Goal: Transaction & Acquisition: Purchase product/service

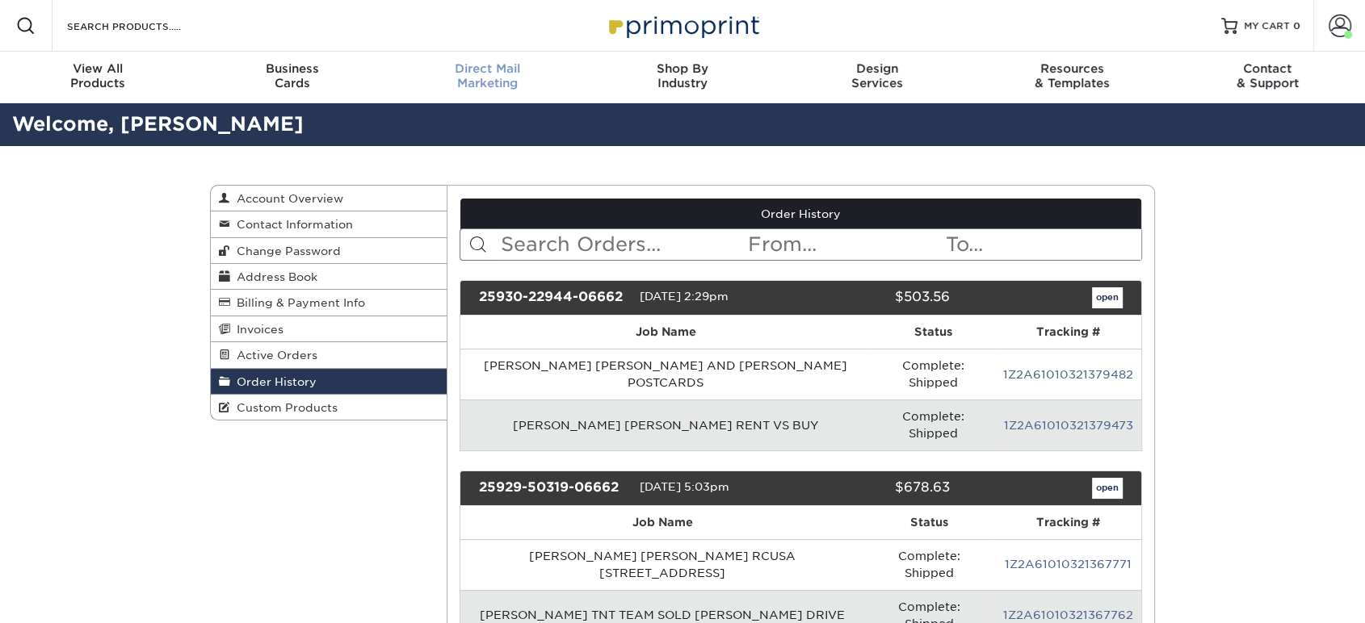
click at [459, 77] on div "Direct Mail Marketing" at bounding box center [487, 75] width 195 height 29
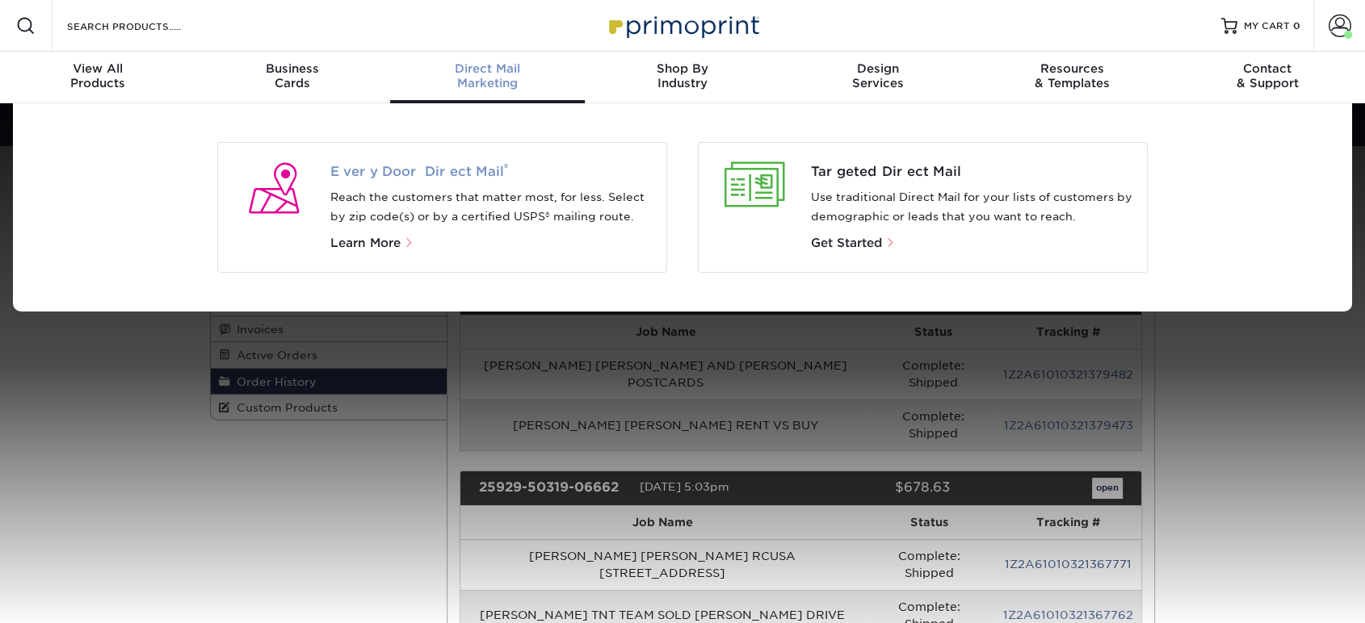
click at [422, 173] on span "Every Door Direct Mail ®" at bounding box center [492, 171] width 324 height 19
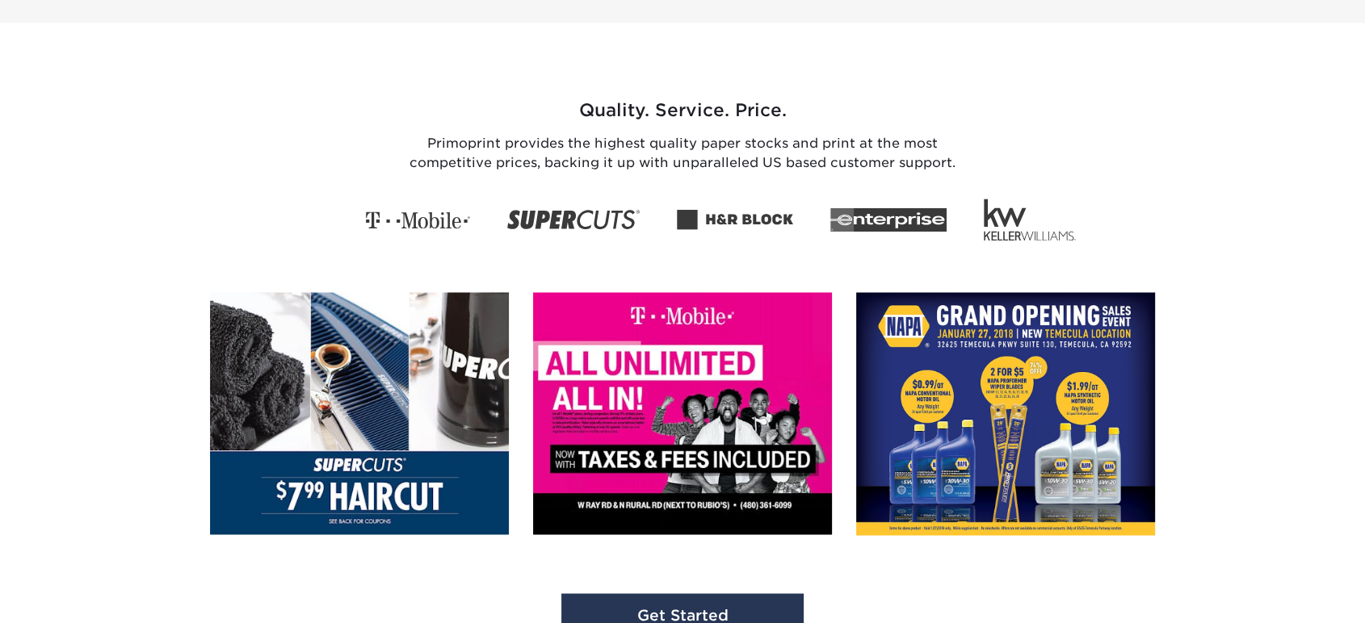
scroll to position [2309, 0]
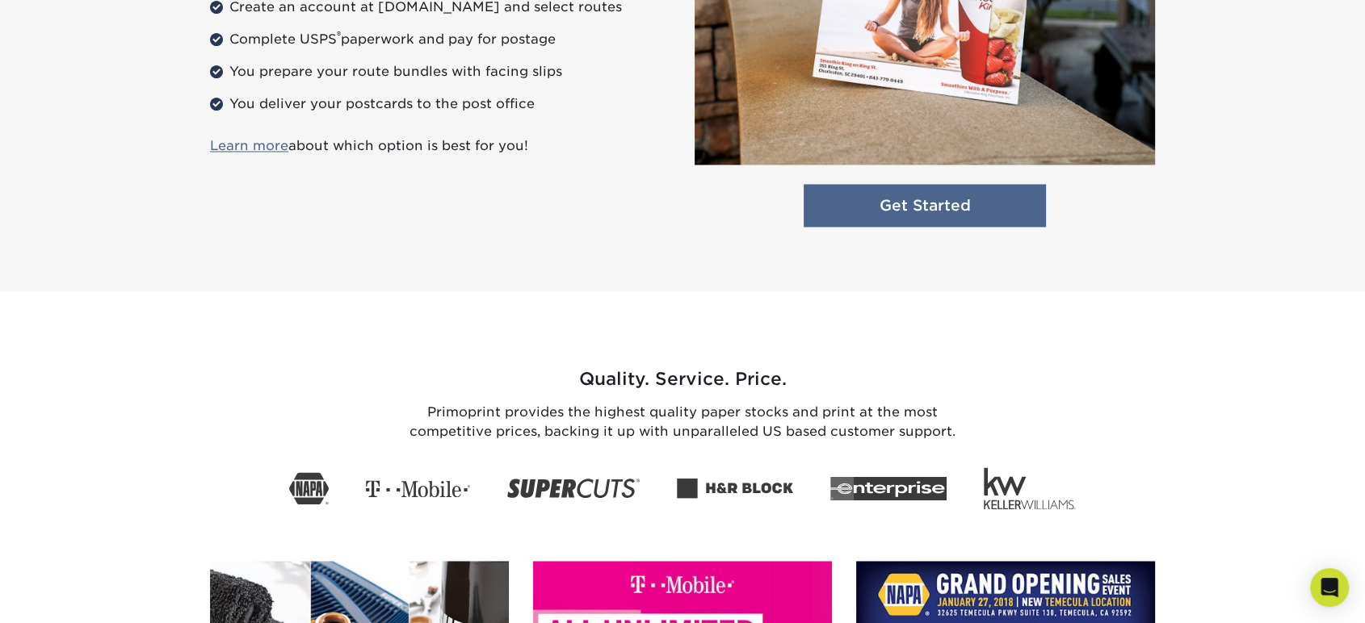
click at [942, 216] on link "Get Started" at bounding box center [924, 205] width 242 height 43
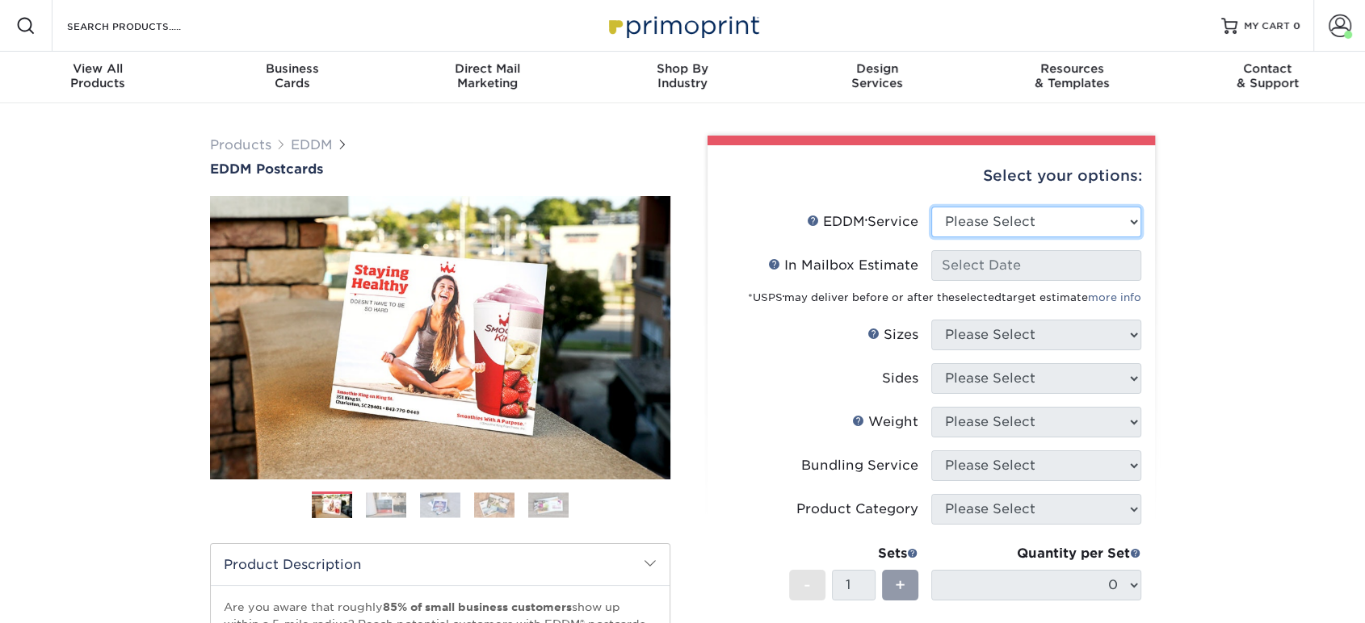
click at [997, 226] on select "Please Select Full Service Print Only" at bounding box center [1036, 222] width 210 height 31
select select "print_only"
click at [931, 207] on select "Please Select Full Service Print Only" at bounding box center [1036, 222] width 210 height 31
select select "-1"
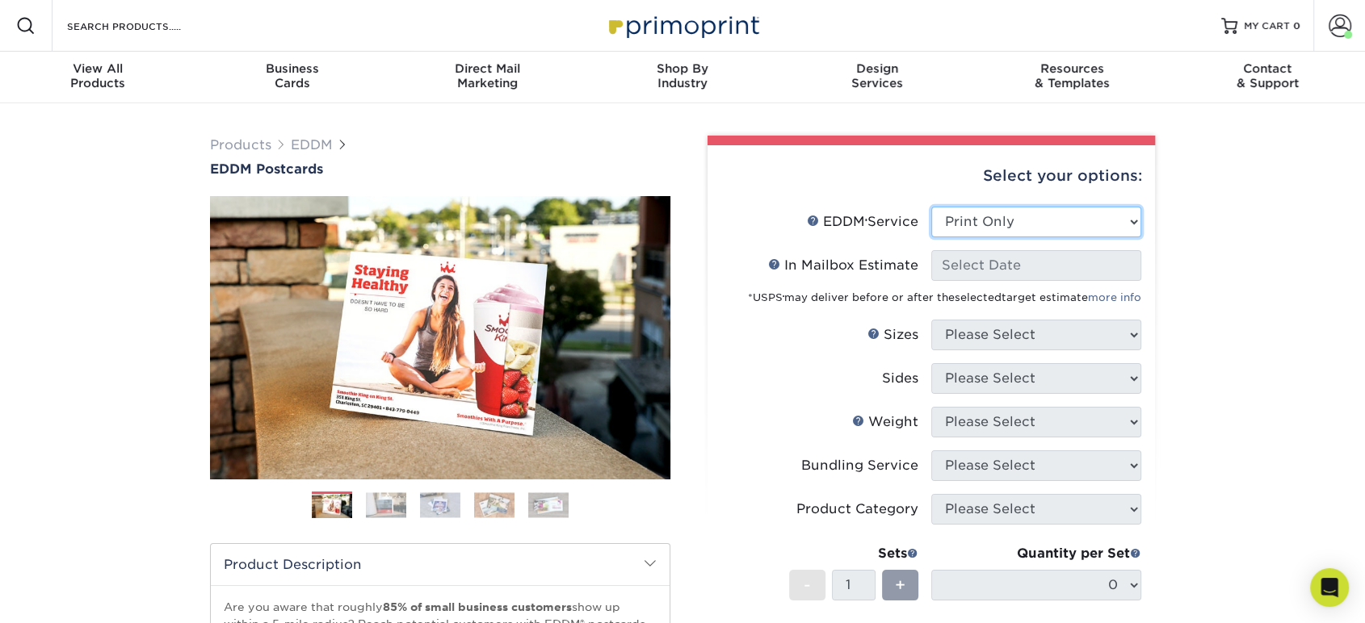
select select "-1"
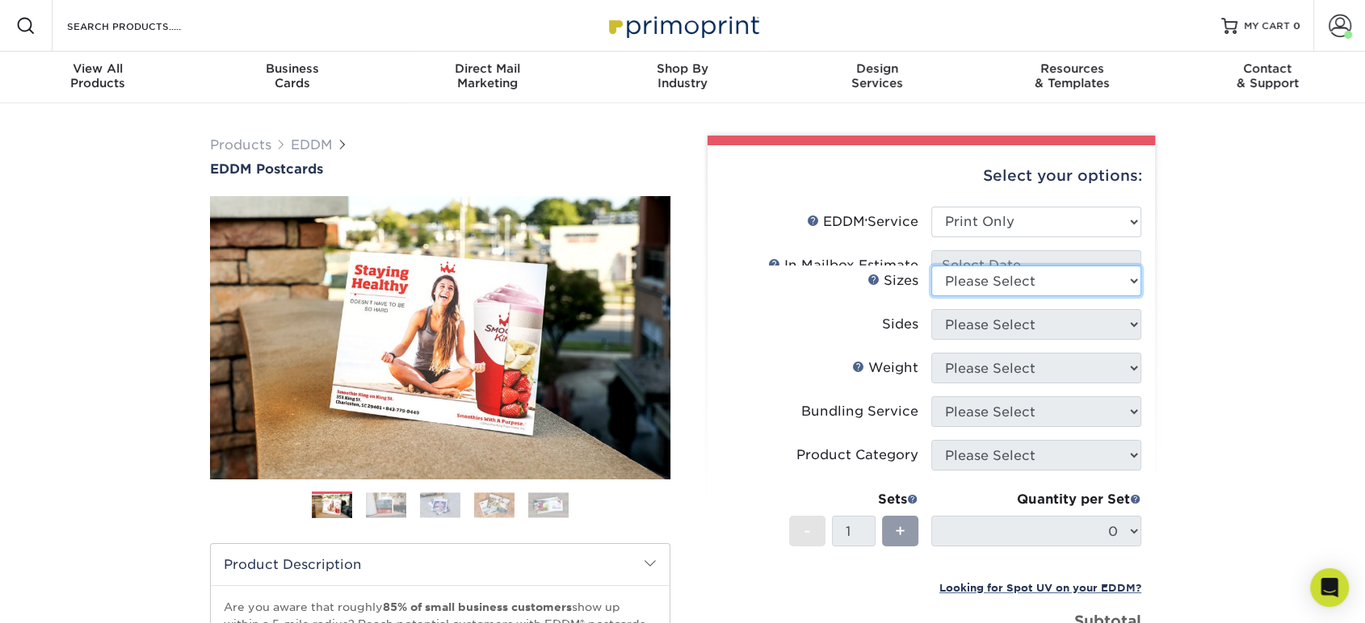
click at [982, 289] on li "Sizes Help Sizes Please Select 4.5" x 12" 6" x 12" 6.5" x 8" 6.5" x 9" 6.5" x 1…" at bounding box center [931, 288] width 420 height 44
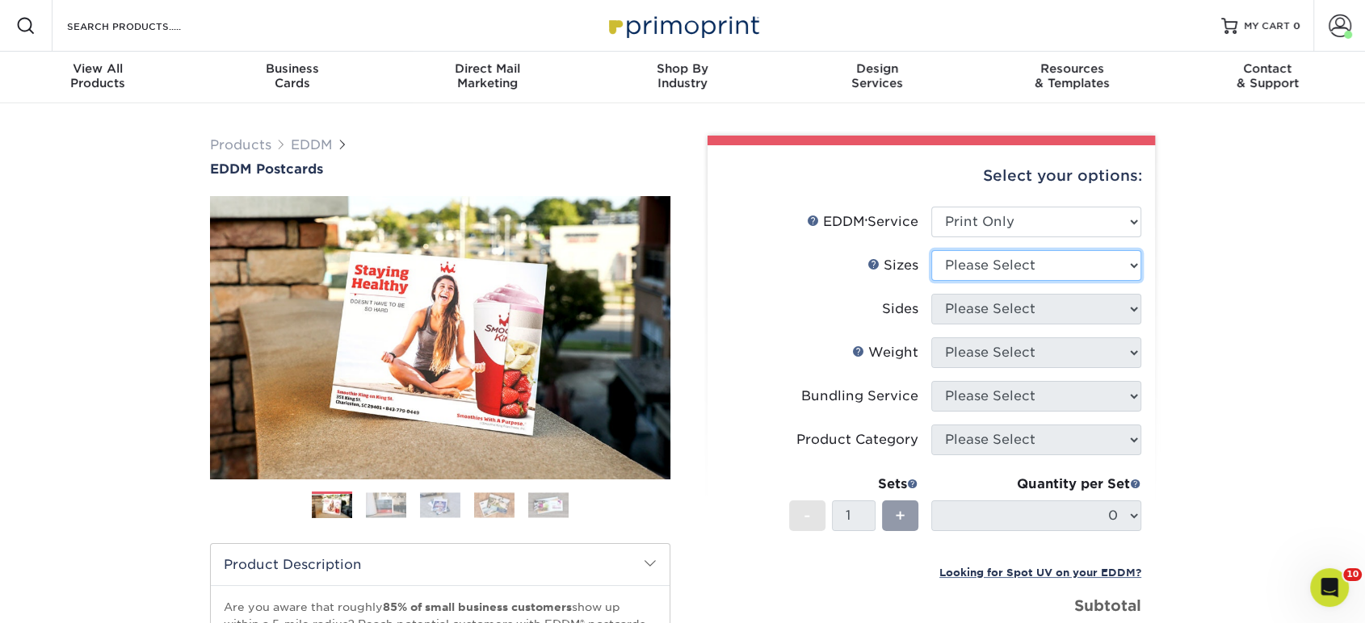
select select "6.50x9.00"
click at [931, 250] on select "Please Select 4.5" x 12" 6" x 12" 6.5" x 8" 6.5" x 9" 6.5" x 12" 7" x 8.5" 8" x…" at bounding box center [1036, 265] width 210 height 31
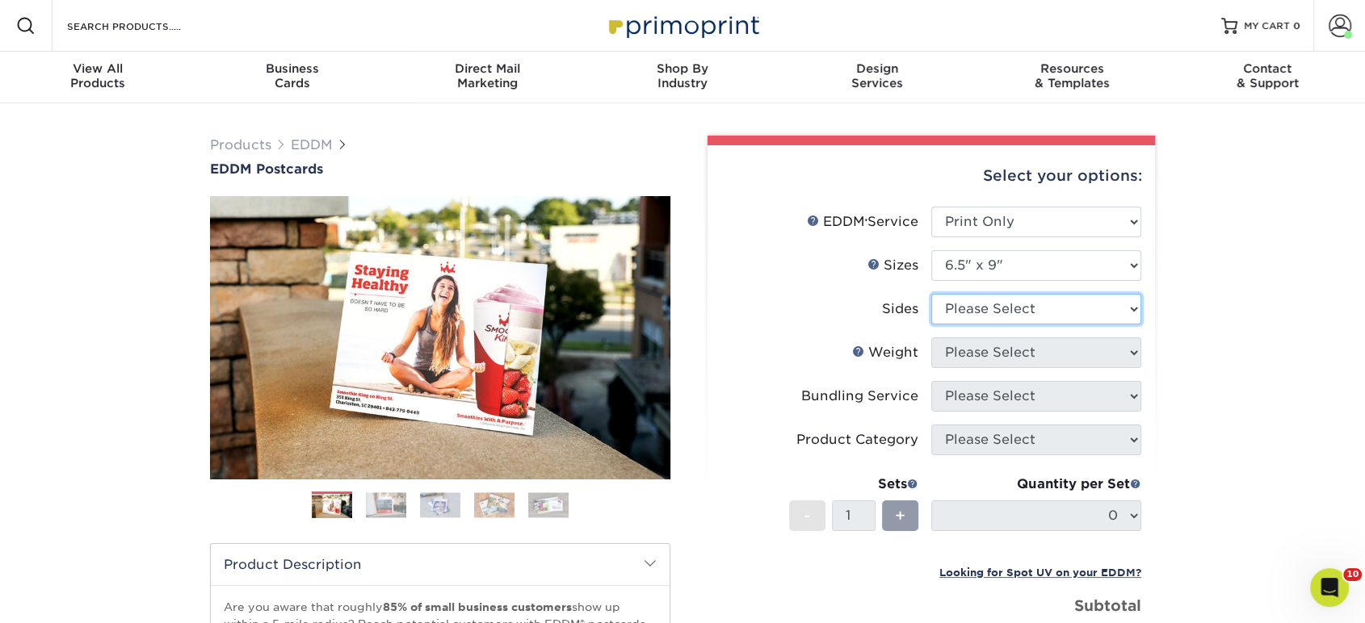
click at [979, 322] on select "Please Select Print Both Sides Print Front Only" at bounding box center [1036, 309] width 210 height 31
select select "13abbda7-1d64-4f25-8bb2-c179b224825d"
click at [931, 294] on select "Please Select Print Both Sides Print Front Only" at bounding box center [1036, 309] width 210 height 31
click at [978, 354] on select "Please Select" at bounding box center [1036, 353] width 210 height 31
select select "16PT"
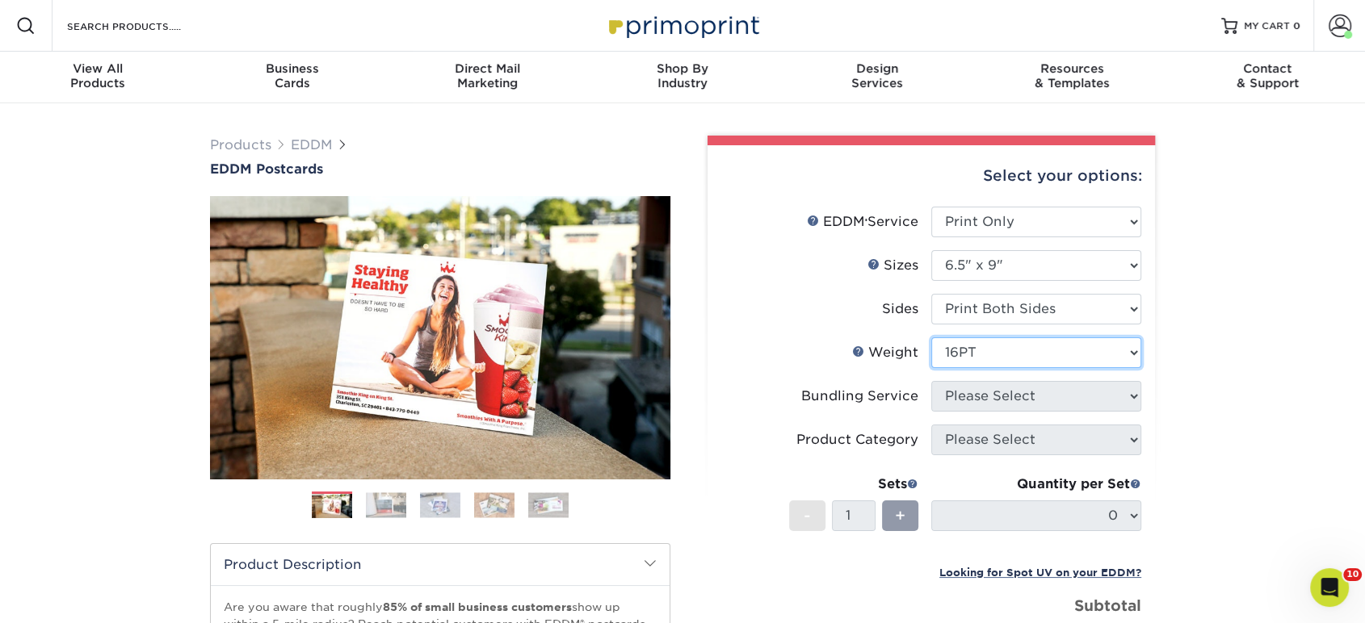
click at [931, 338] on select "Please Select 16PT 14PT" at bounding box center [1036, 353] width 210 height 31
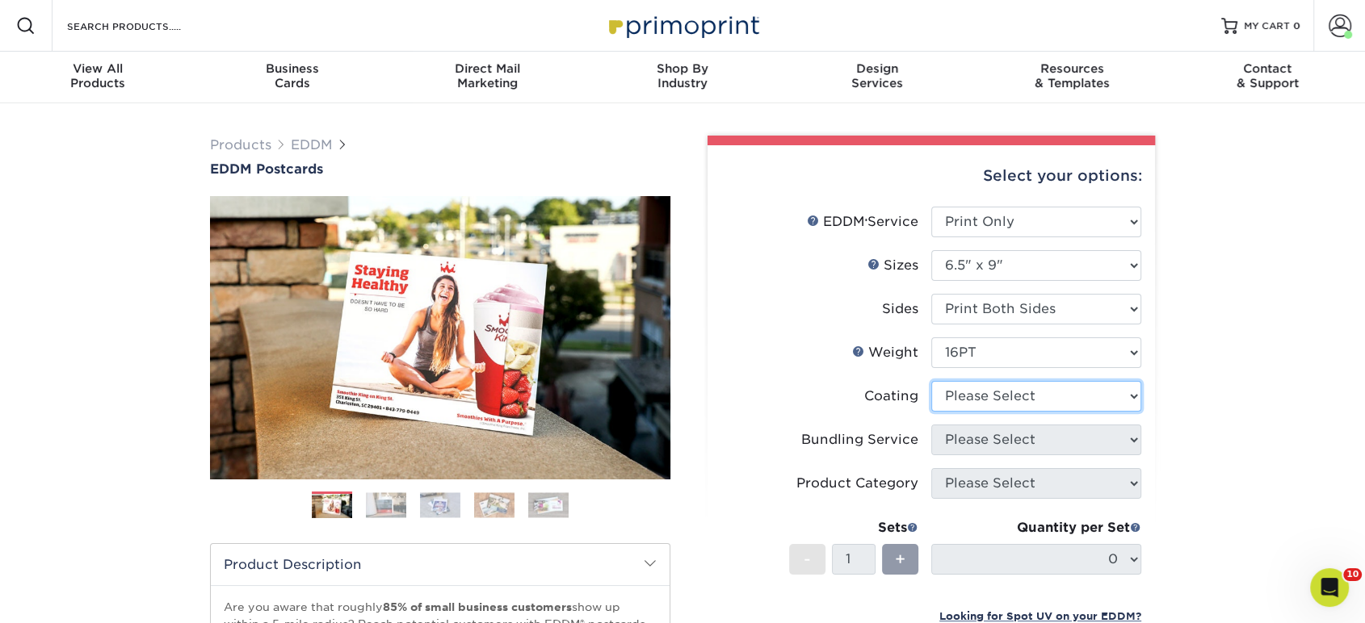
click at [980, 392] on select at bounding box center [1036, 396] width 210 height 31
select select "ae367451-b2b8-45df-a344-0f05b6a12993"
click at [931, 381] on select at bounding box center [1036, 396] width 210 height 31
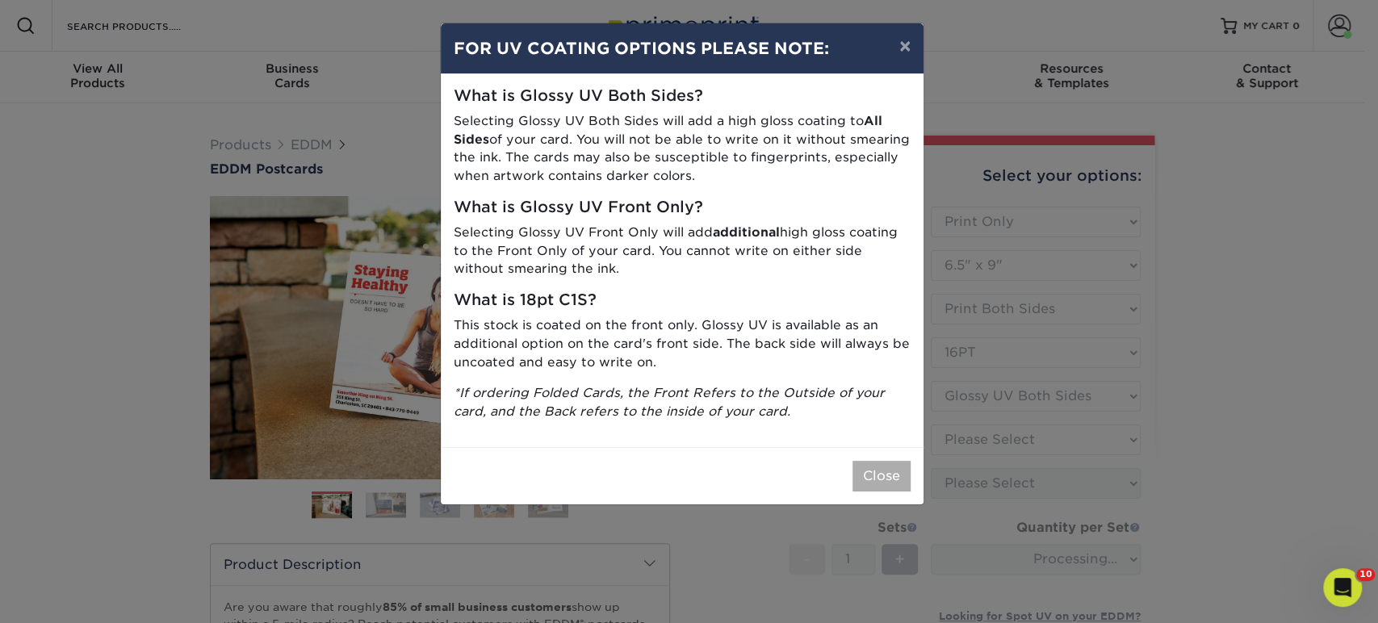
drag, startPoint x: 852, startPoint y: 443, endPoint x: 868, endPoint y: 461, distance: 24.6
click at [868, 461] on div "× FOR UV COATING OPTIONS PLEASE NOTE: What is Glossy UV Both Sides? Selecting G…" at bounding box center [682, 264] width 484 height 483
click at [875, 468] on button "Close" at bounding box center [882, 476] width 58 height 31
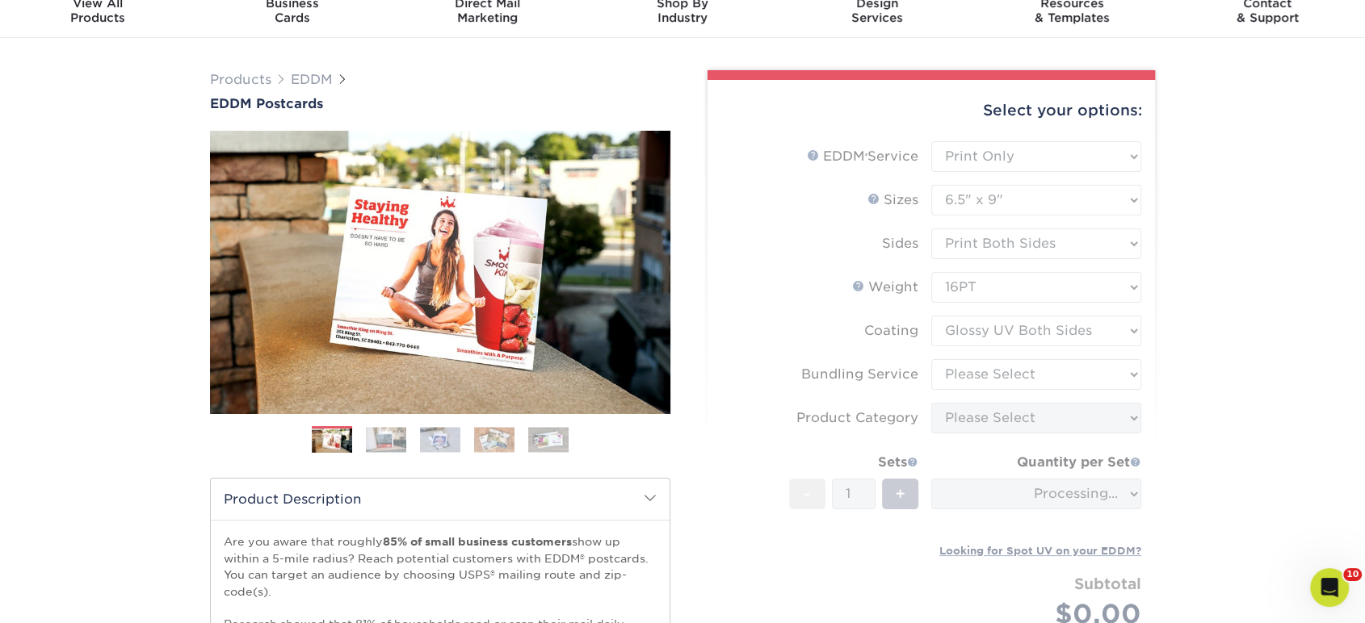
scroll to position [179, 0]
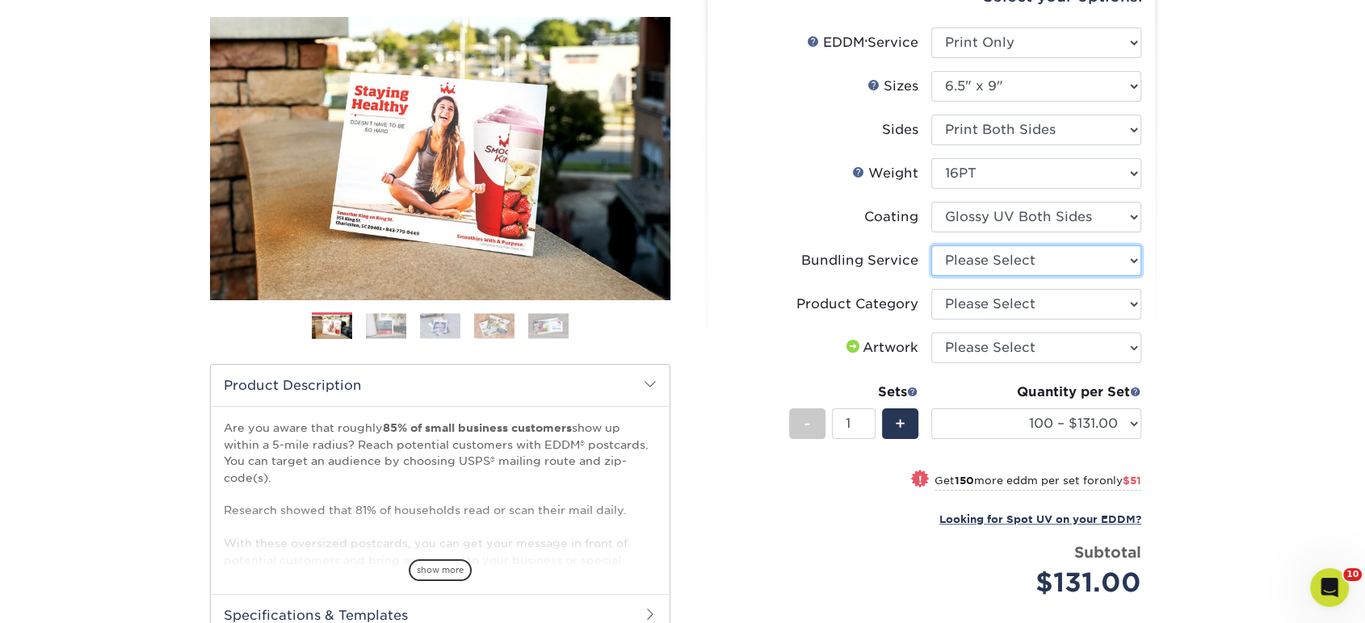
click at [967, 264] on select "Please Select No Bundling Services Yes, Bundles of 50 (+2 Days) Yes, Bundles of…" at bounding box center [1036, 260] width 210 height 31
select select "58689abb-25c0-461c-a4c3-a80b627d6649"
click at [931, 245] on select "Please Select No Bundling Services Yes, Bundles of 50 (+2 Days) Yes, Bundles of…" at bounding box center [1036, 260] width 210 height 31
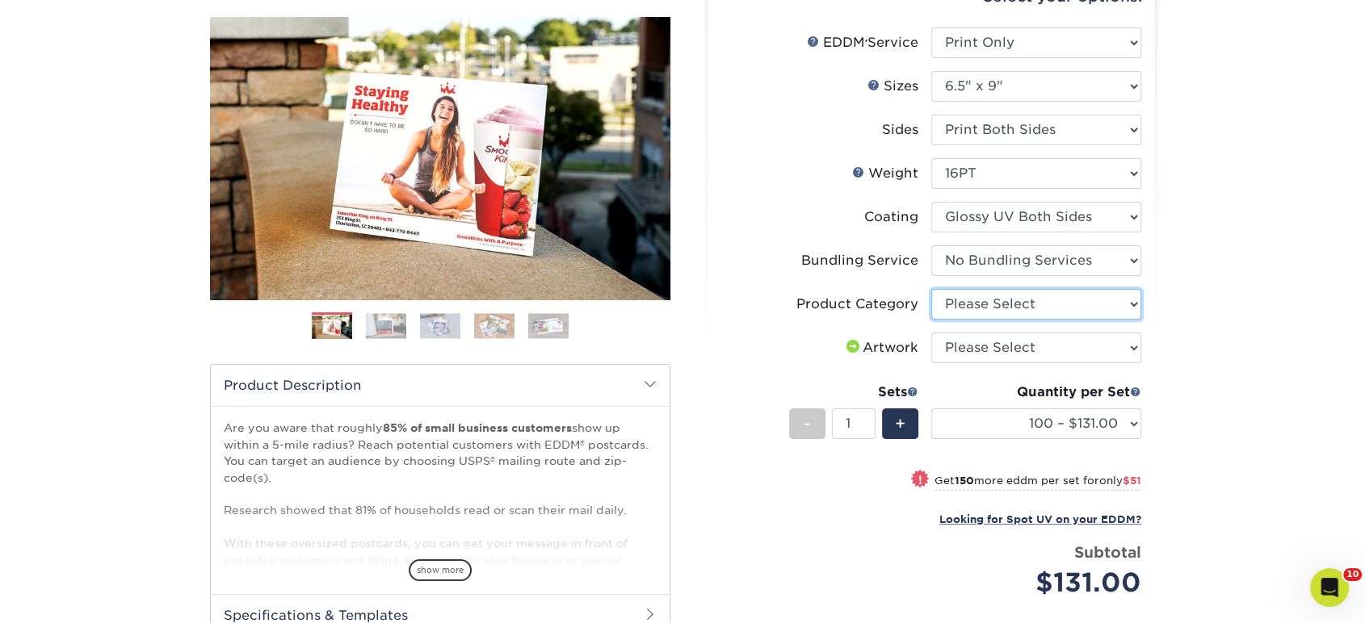
click at [966, 308] on select "Please Select Postcards" at bounding box center [1036, 304] width 210 height 31
select select "9b7272e0-d6c8-4c3c-8e97-d3a1bcdab858"
click at [931, 289] on select "Please Select Postcards" at bounding box center [1036, 304] width 210 height 31
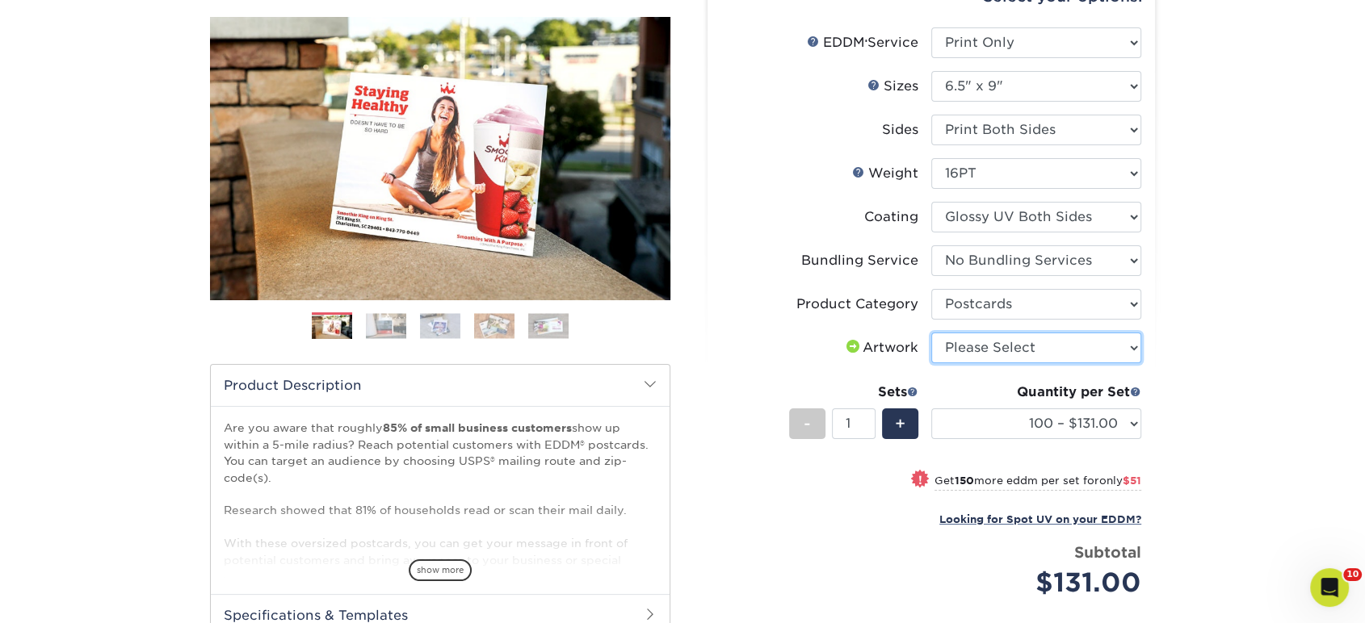
click at [968, 350] on select "Please Select I will upload files I need a design - $150" at bounding box center [1036, 348] width 210 height 31
select select "upload"
click at [931, 333] on select "Please Select I will upload files I need a design - $150" at bounding box center [1036, 348] width 210 height 31
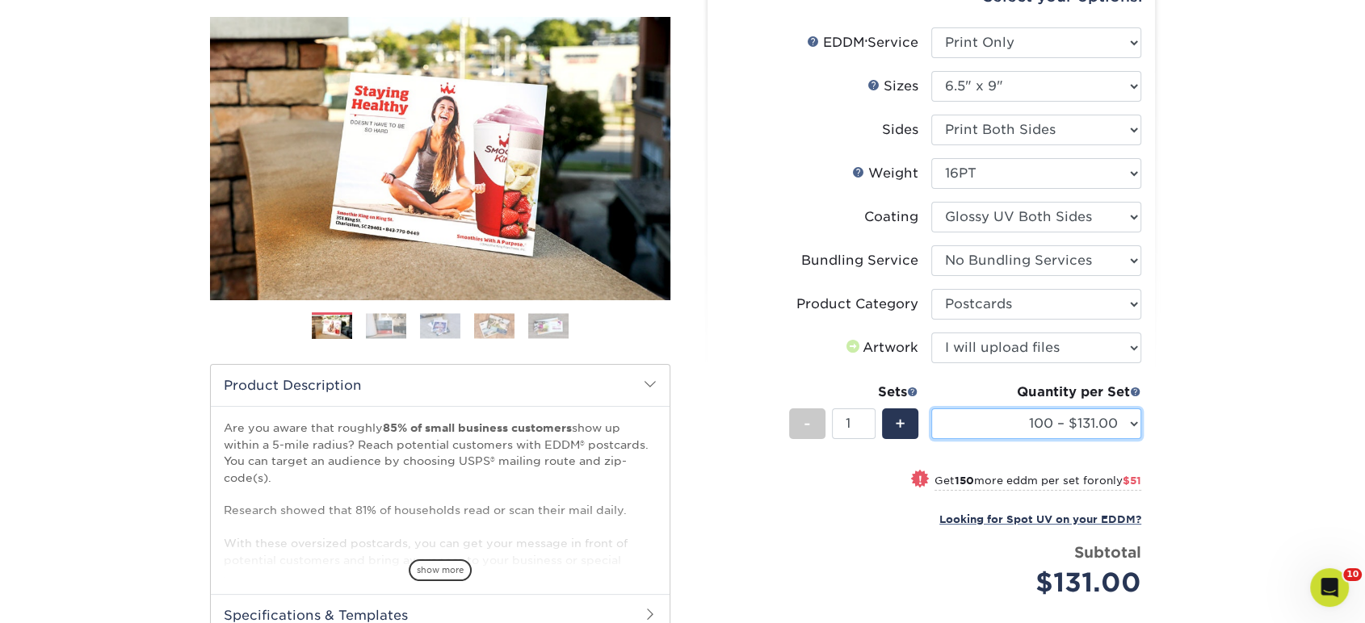
click at [964, 409] on select "100 – $131.00 250 – $182.00 500 – $203.00 1000 – $227.00 2500 – $379.00 5000 – …" at bounding box center [1036, 424] width 210 height 31
select select "500 – $203.00"
click at [931, 409] on select "100 – $131.00 250 – $182.00 500 – $203.00 1000 – $227.00 2500 – $379.00 5000 – …" at bounding box center [1036, 424] width 210 height 31
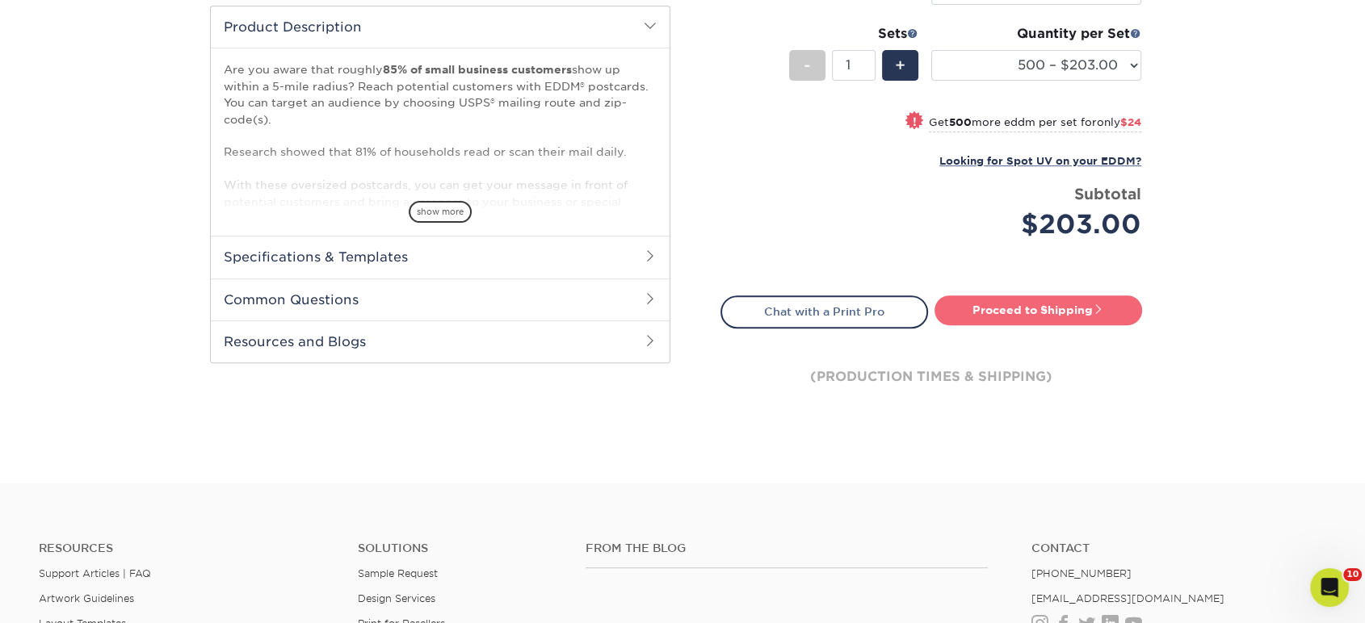
click at [1038, 308] on link "Proceed to Shipping" at bounding box center [1038, 310] width 208 height 29
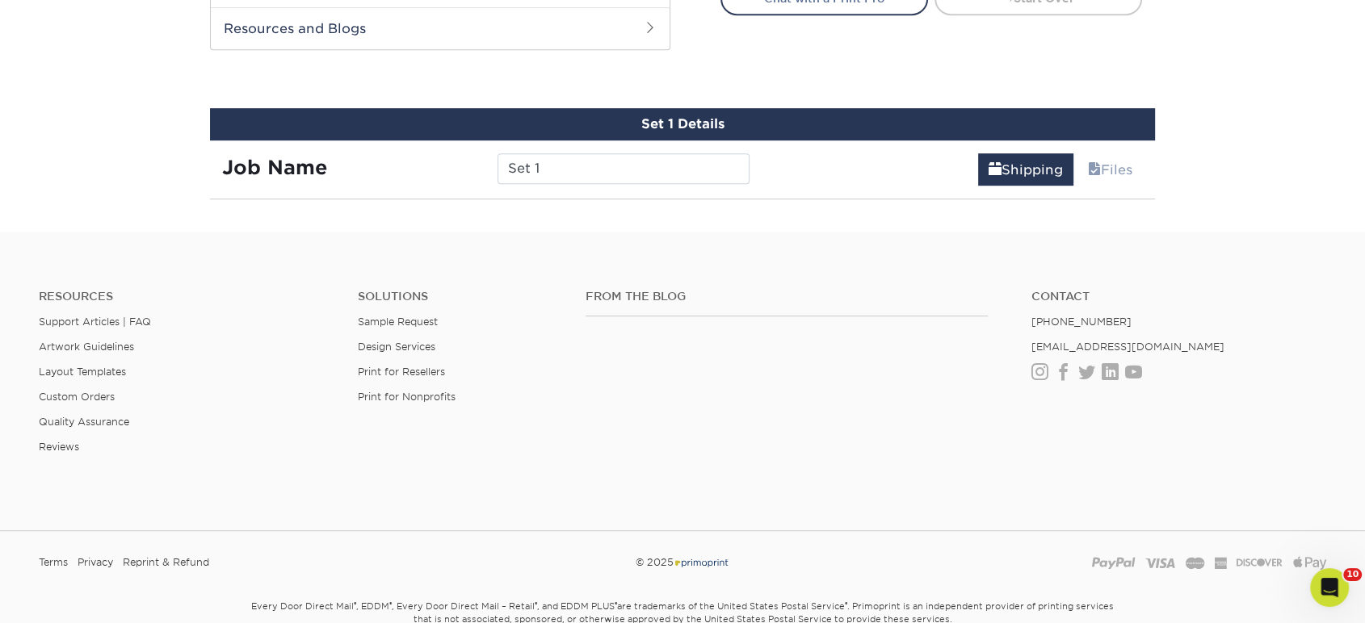
scroll to position [876, 0]
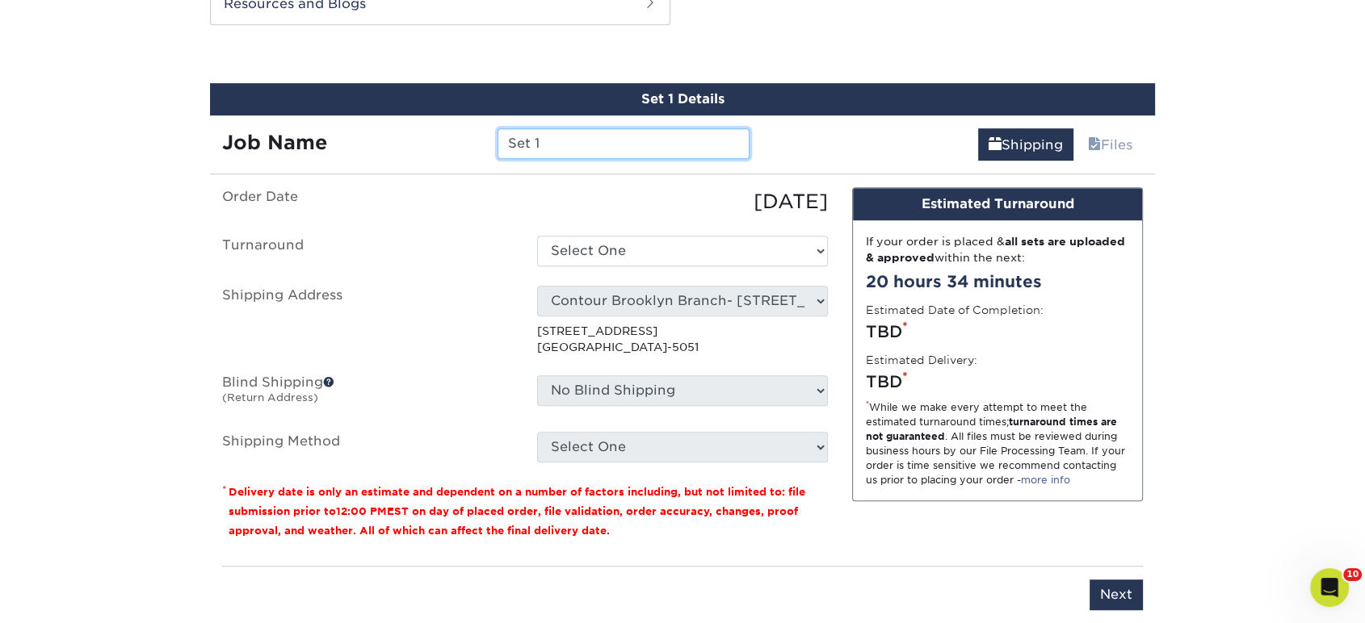
click at [598, 145] on input "Set 1" at bounding box center [622, 143] width 251 height 31
click at [598, 145] on input "MA" at bounding box center [622, 143] width 251 height 31
drag, startPoint x: 598, startPoint y: 140, endPoint x: 434, endPoint y: 141, distance: 163.9
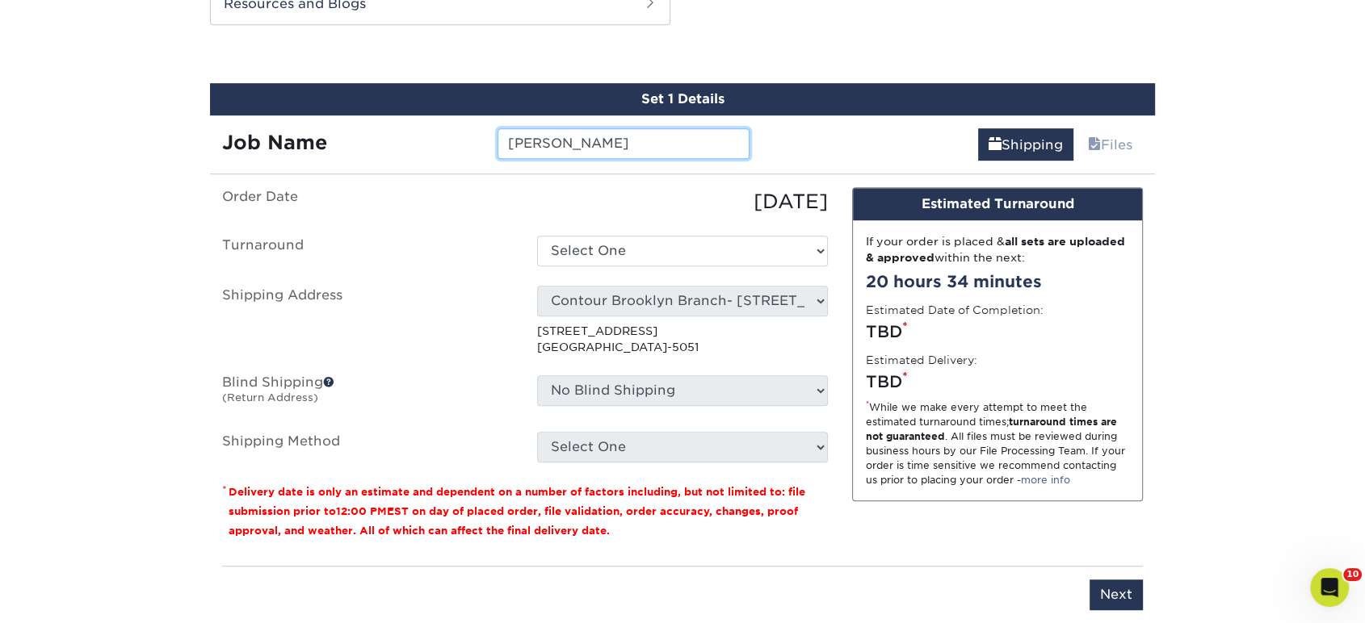
click at [434, 141] on div "Job Name MATT NIEVES" at bounding box center [486, 143] width 552 height 31
drag, startPoint x: 690, startPoint y: 140, endPoint x: 683, endPoint y: 149, distance: 11.0
click at [760, 147] on div "ANTHONY GAGLIARDI SHANNON HANSON/MELISSA BRANDT" at bounding box center [622, 143] width 275 height 31
click at [601, 142] on input "ANTHONY GAGLIARDI SHANNON HANSON/MELISSA BRANDT" at bounding box center [622, 143] width 251 height 31
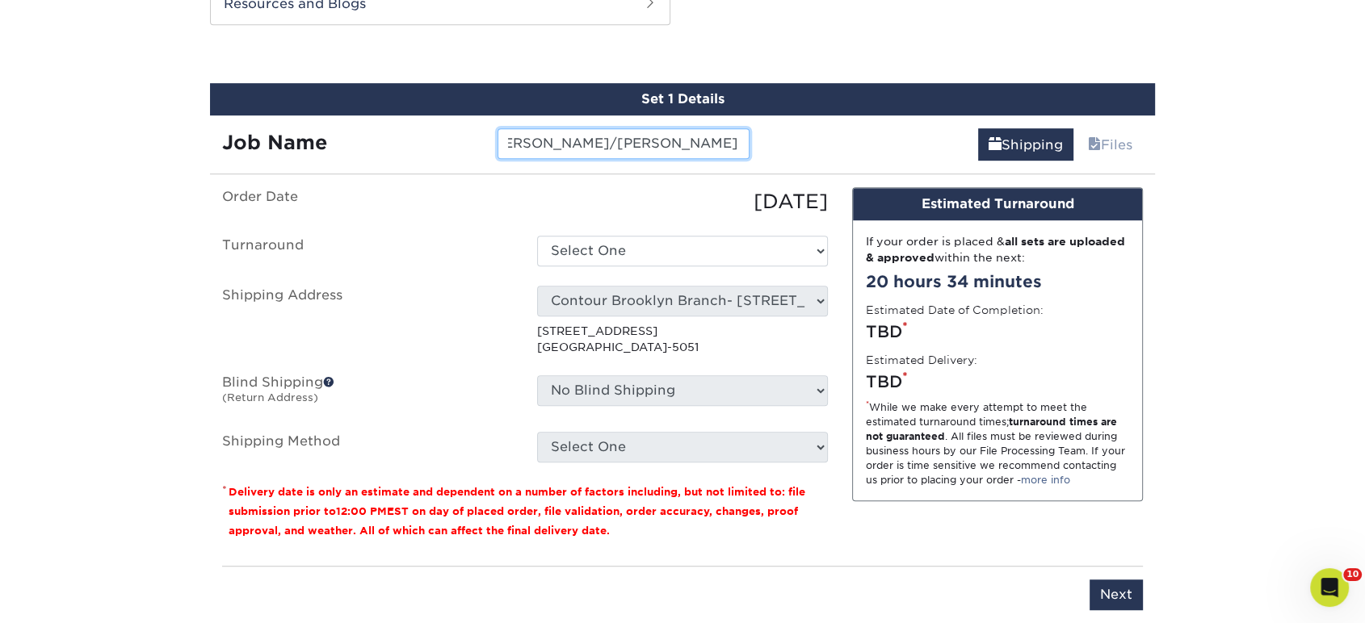
click at [591, 140] on input "ANTHONY GAGLIARDI SHANNON HANSON/MELISSA BRANDT" at bounding box center [622, 143] width 251 height 31
drag, startPoint x: 724, startPoint y: 144, endPoint x: 739, endPoint y: 145, distance: 15.4
click at [739, 145] on input "ANTHONY GAGLIARDI SHANNON HANSEN/MELISSA BRANDT" at bounding box center [622, 143] width 251 height 31
click at [733, 145] on input "ANTHONY GAGLIARDI SHANNON HANSEN/MELISSA BRANDT" at bounding box center [622, 143] width 251 height 31
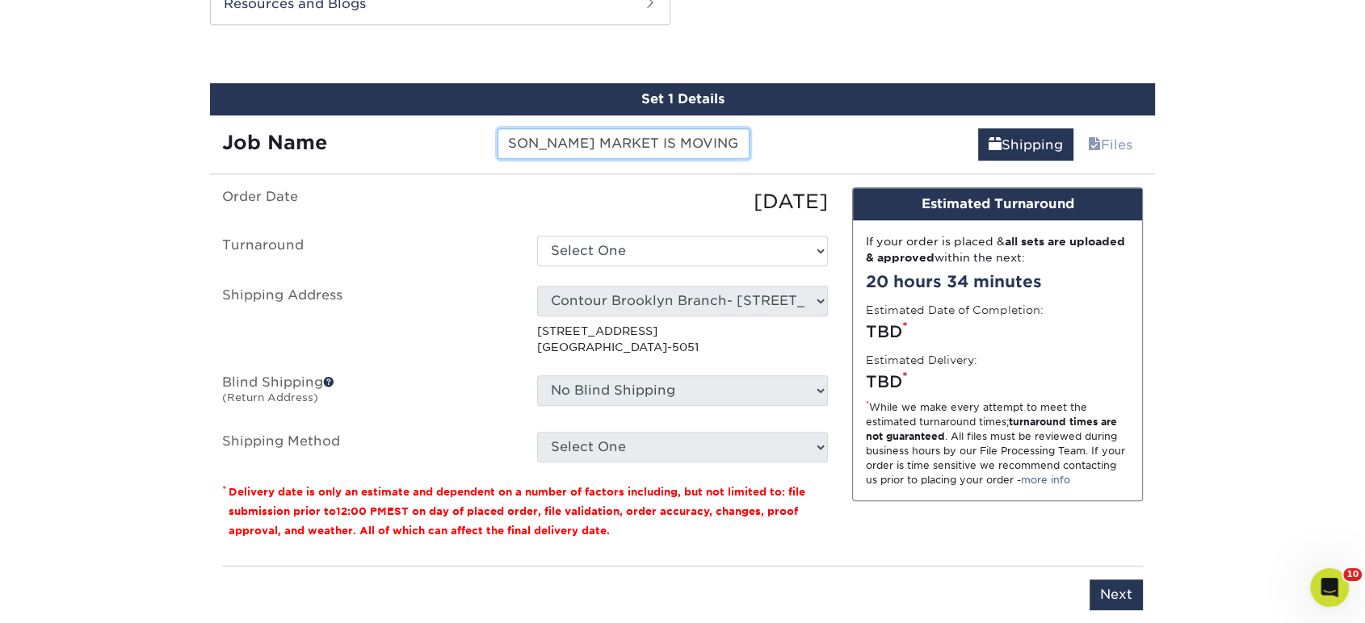
scroll to position [0, 342]
type input "ANTHONY GAGLIARDI SHANNON HANSEN/MELISSA BRANDT MARKET IS MOVING"
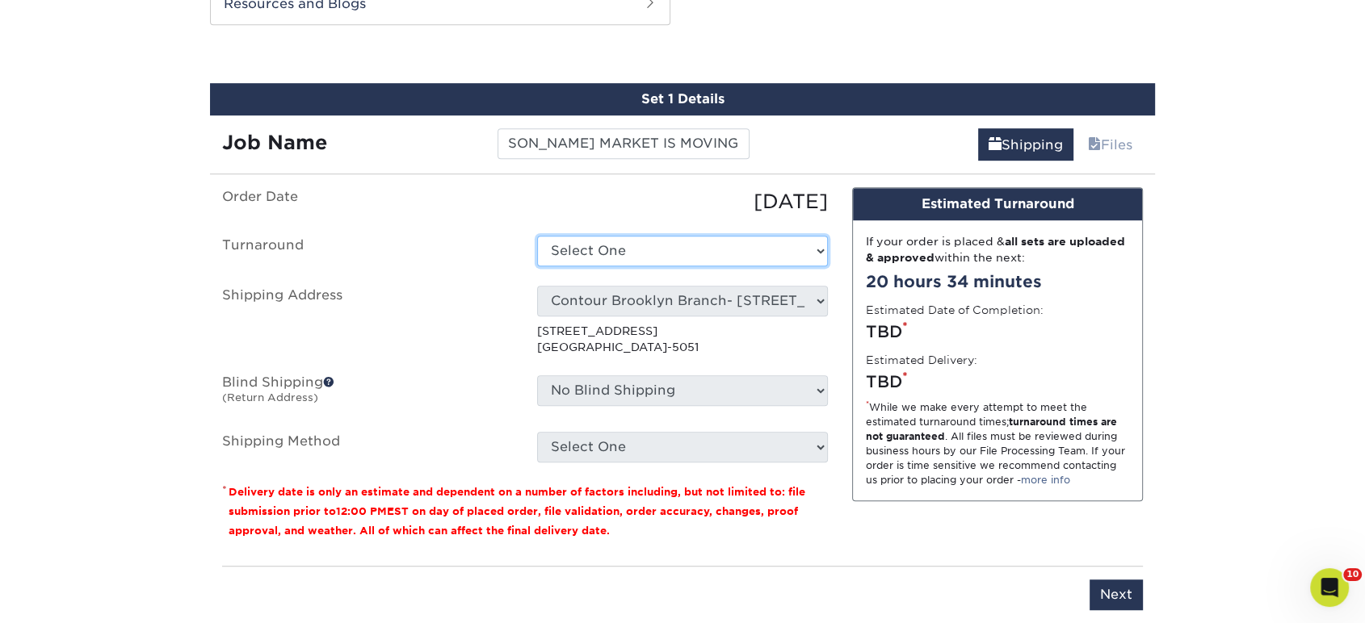
drag, startPoint x: 707, startPoint y: 241, endPoint x: 703, endPoint y: 260, distance: 19.8
click at [707, 241] on select "Select One 2-4 Business Days 2 Day Next Business Day" at bounding box center [682, 251] width 291 height 31
select select "85e402c1-f951-4e08-96d1-f1db94a1be34"
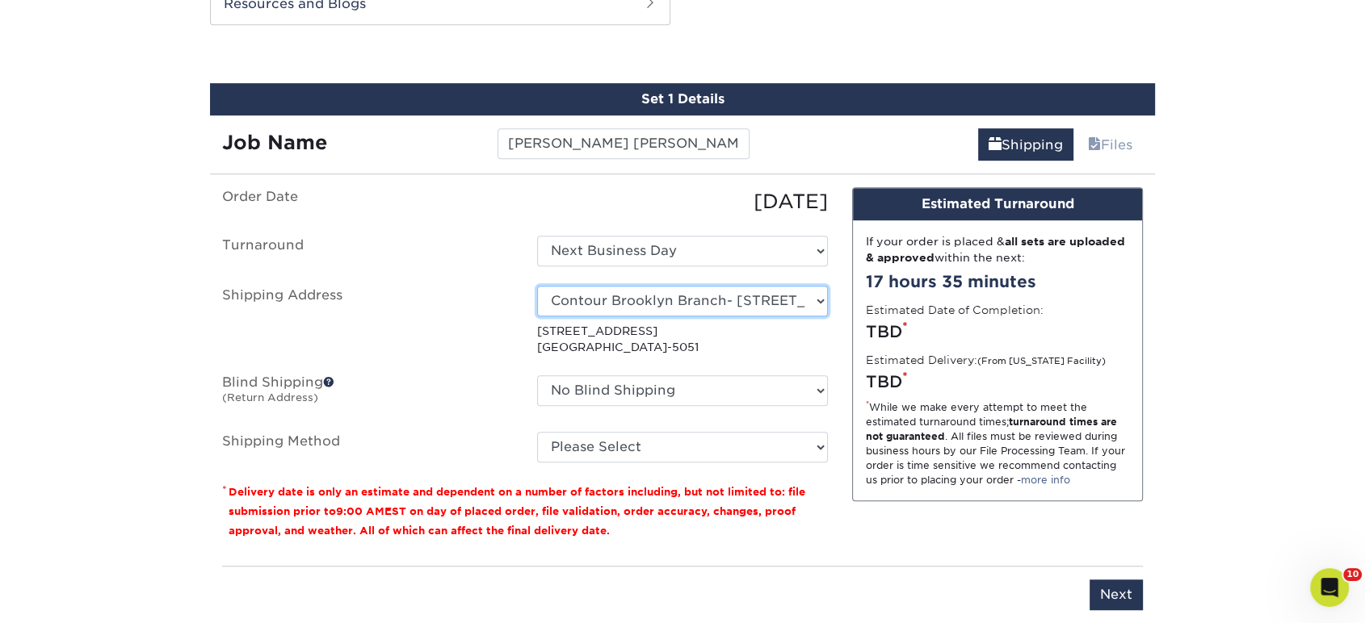
click at [656, 296] on select "Select One Realty Connect USA" at bounding box center [682, 301] width 291 height 31
select select "194002"
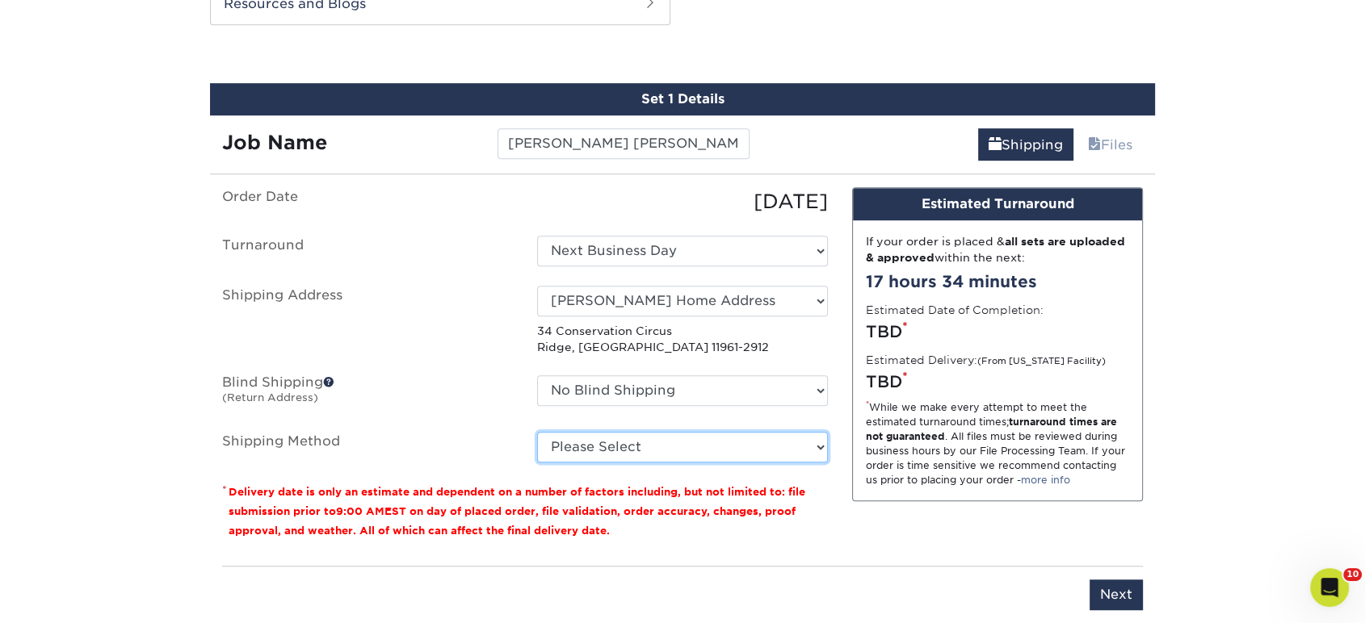
drag, startPoint x: 642, startPoint y: 449, endPoint x: 644, endPoint y: 458, distance: 9.2
click at [643, 450] on select "Please Select Ground Shipping (+$34.37) 3 Day Shipping Service (+$40.86) 2 Day …" at bounding box center [682, 447] width 291 height 31
select select "03"
click at [537, 432] on select "Please Select Ground Shipping (+$34.37) 3 Day Shipping Service (+$40.86) 2 Day …" at bounding box center [682, 447] width 291 height 31
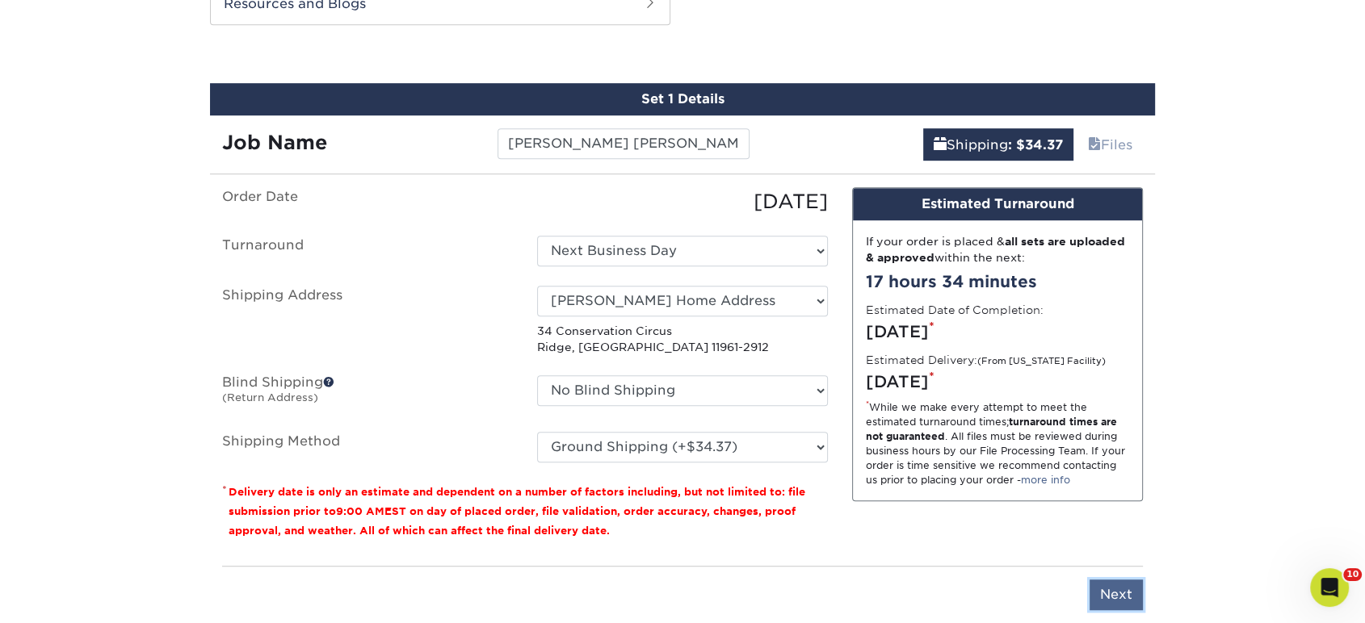
click at [1115, 599] on input "Next" at bounding box center [1115, 595] width 53 height 31
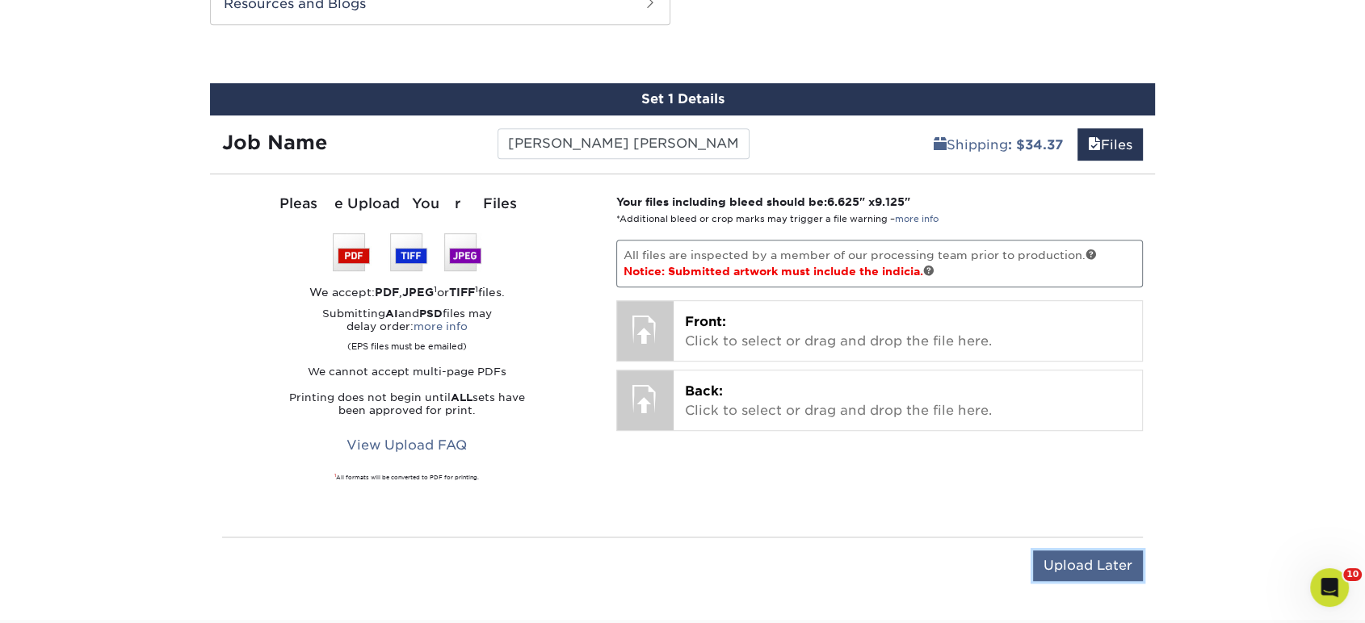
click at [1120, 554] on input "Upload Later" at bounding box center [1088, 566] width 110 height 31
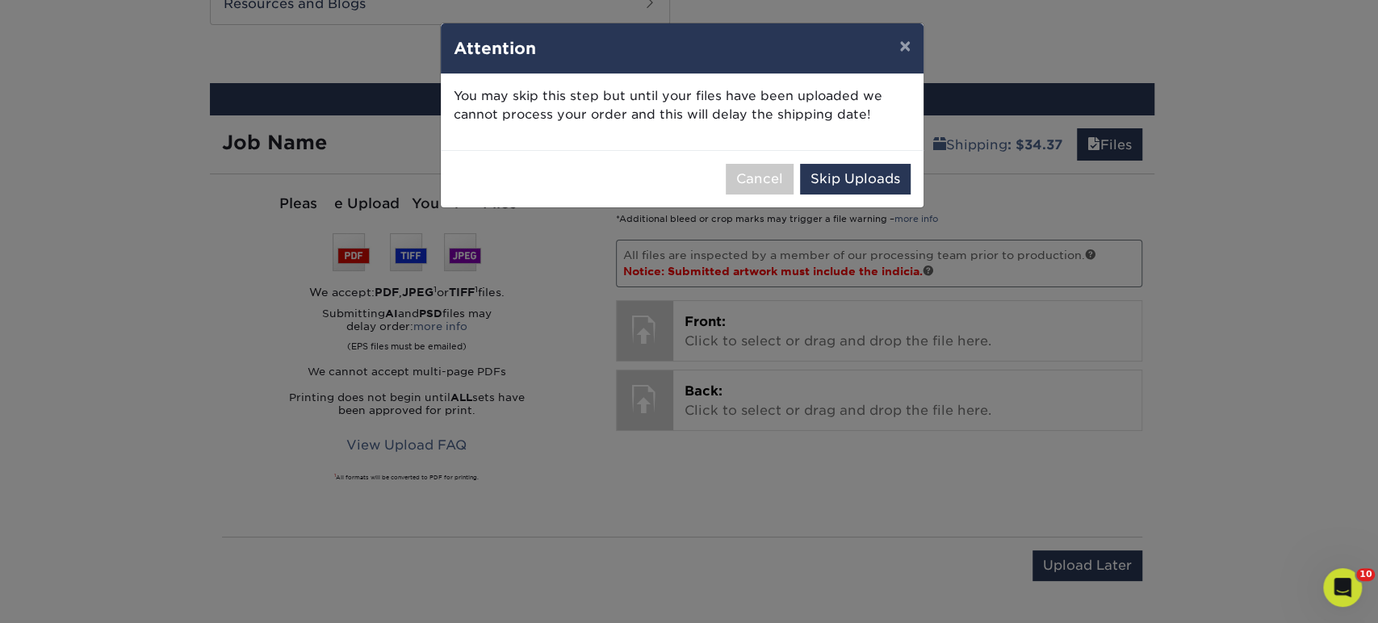
click at [862, 196] on div "Cancel Skip Uploads" at bounding box center [682, 178] width 483 height 57
click at [861, 187] on button "Skip Uploads" at bounding box center [855, 179] width 111 height 31
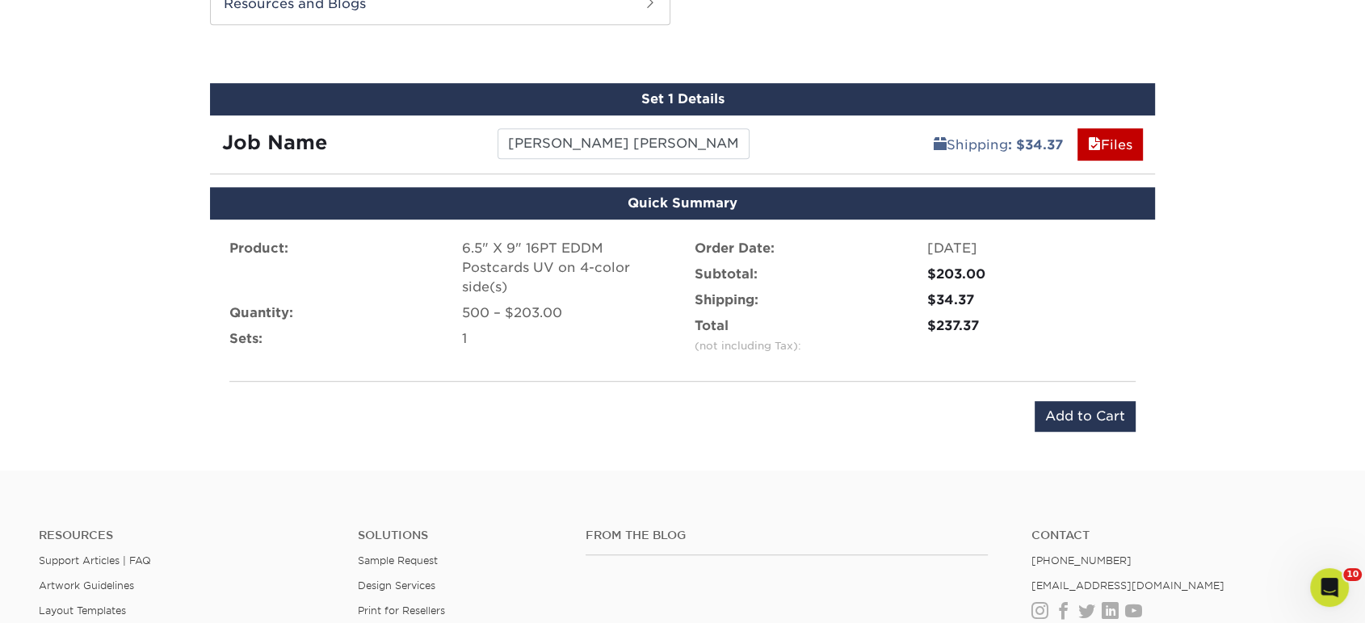
scroll to position [617, 0]
